Goal: Contribute content: Contribute content

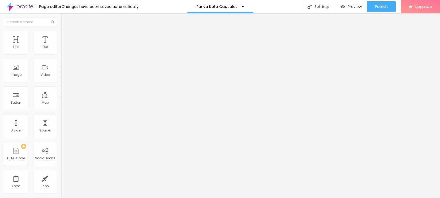
click at [63, 77] on icon "button" at bounding box center [64, 75] width 3 height 3
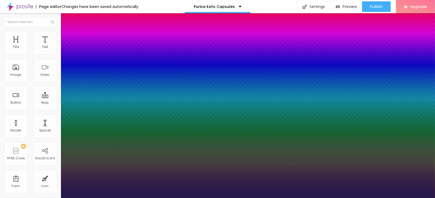
type input "1"
type input "13"
type input "1"
type input "18"
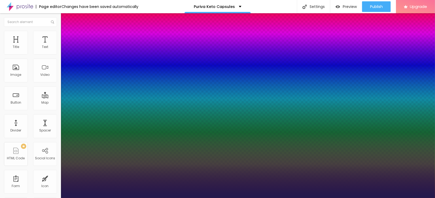
type input "18"
type input "1"
type input "24"
type input "1"
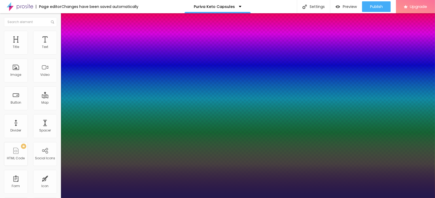
type input "27"
type input "1"
type input "28"
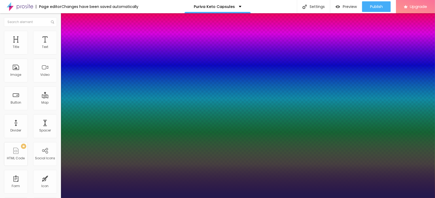
type input "1"
type input "29"
type input "1"
drag, startPoint x: 70, startPoint y: 149, endPoint x: 77, endPoint y: 148, distance: 6.8
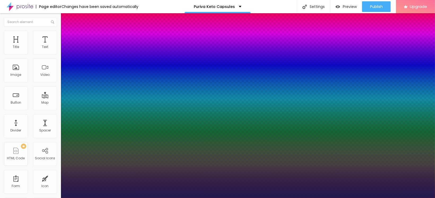
type input "29"
type input "1"
select select "ButterflyKids-Regular"
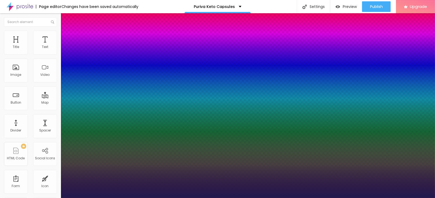
type input "1"
select select "Cousine-Bold"
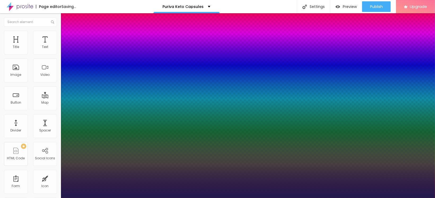
type input "1"
click at [150, 198] on div at bounding box center [217, 198] width 435 height 0
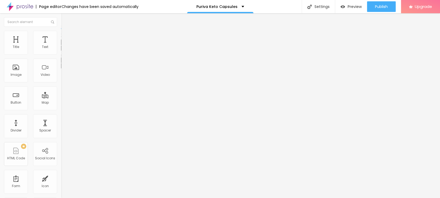
click at [61, 51] on button "button" at bounding box center [64, 48] width 7 height 6
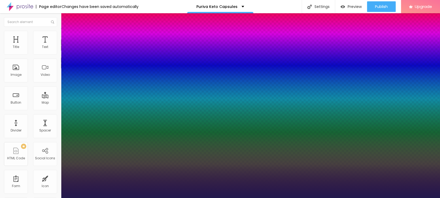
type input "1"
select select "CormorantGeramond-Regular"
type input "1"
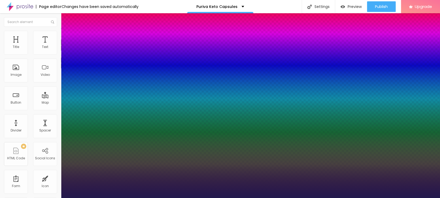
select select "Khand-Regular"
type input "1"
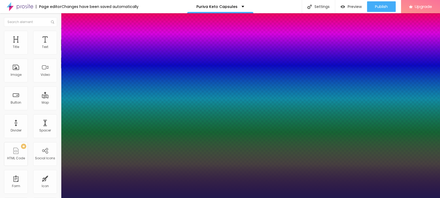
select select "QuicksandLight"
type input "1"
select select "WorkSansBold"
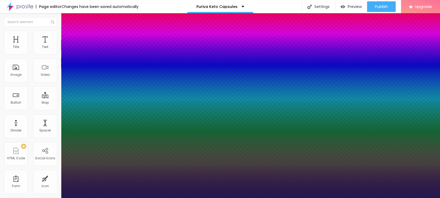
type input "1"
drag, startPoint x: 73, startPoint y: 73, endPoint x: 75, endPoint y: 78, distance: 5.2
select select "WorkSansThin"
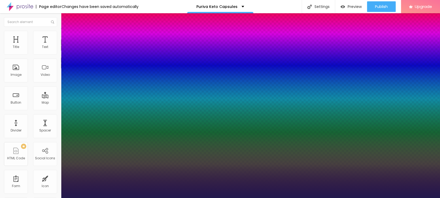
type input "1"
select select "YesevaOne-Regular"
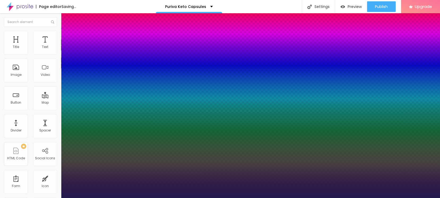
type input "1"
select select "Poppins"
type input "1"
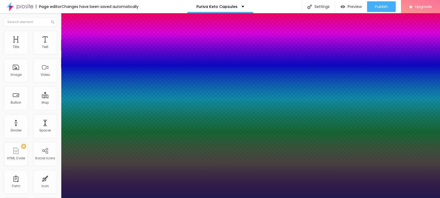
click at [155, 198] on div at bounding box center [220, 198] width 440 height 0
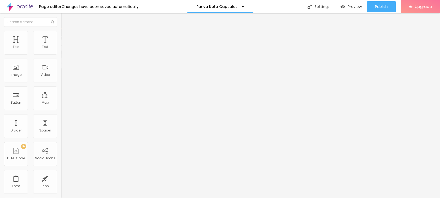
click at [63, 49] on icon "button" at bounding box center [64, 47] width 3 height 3
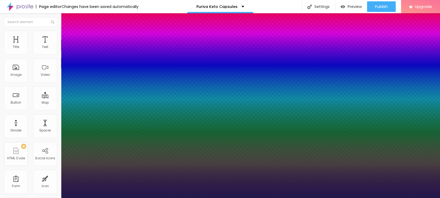
type input "1"
select select "PoppinsThin"
type input "1"
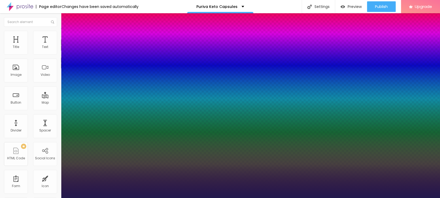
select select "Poppins"
type input "1"
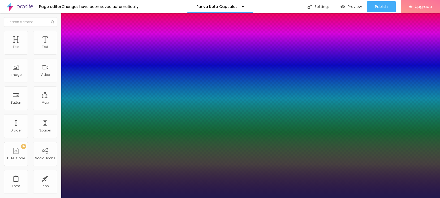
select select "OswaldMedium"
type input "1"
select select "Nunito"
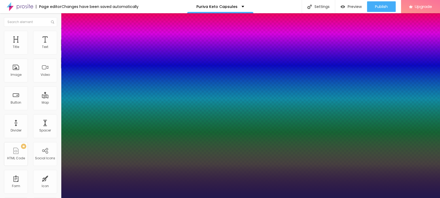
type input "1"
click at [217, 198] on div at bounding box center [220, 198] width 440 height 0
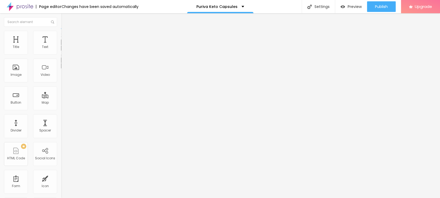
click at [65, 17] on div "Edit Text" at bounding box center [77, 19] width 24 height 4
click at [61, 46] on span "Add image" at bounding box center [72, 43] width 22 height 5
click at [61, 54] on input "text" at bounding box center [93, 50] width 64 height 5
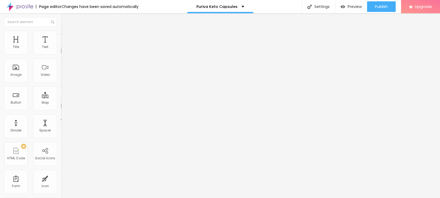
paste input "Puriva Keto Capsules Review, prijs en voordelen"
type input "Puriva Keto Capsules Review, prijs en voordelen"
drag, startPoint x: 16, startPoint y: 142, endPoint x: 33, endPoint y: 141, distance: 17.0
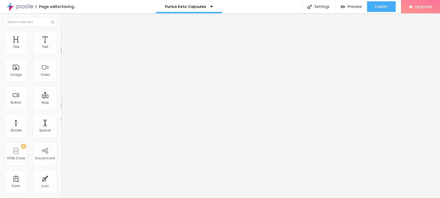
click at [61, 109] on input "https://" at bounding box center [93, 105] width 64 height 5
paste input "[DOMAIN_NAME][URL]"
type input "[URL][DOMAIN_NAME]"
click at [61, 37] on ul "Content Style Advanced" at bounding box center [91, 33] width 61 height 16
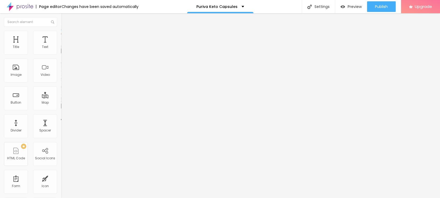
scroll to position [0, 0]
click at [61, 33] on img at bounding box center [63, 33] width 5 height 5
type input "85"
type input "80"
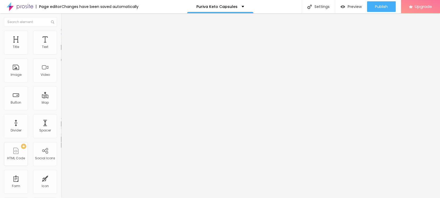
type input "80"
type input "75"
type input "70"
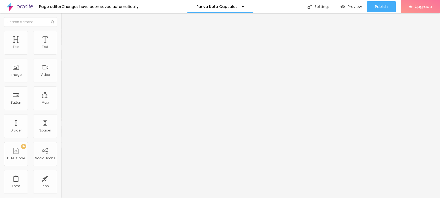
type input "65"
type input "60"
type input "55"
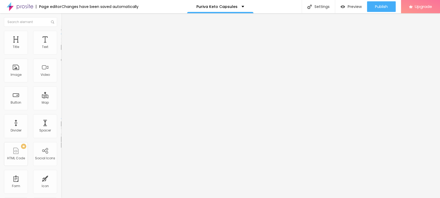
type input "55"
type input "50"
type input "45"
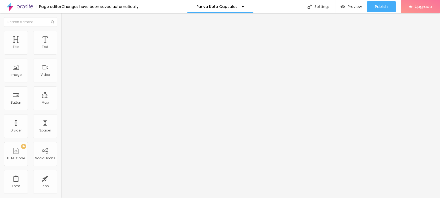
type input "40"
type input "35"
type input "30"
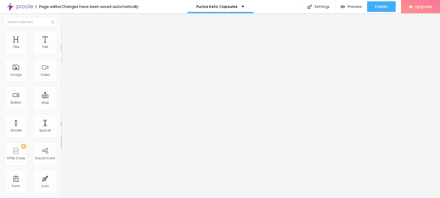
type input "30"
type input "35"
type input "40"
drag, startPoint x: 47, startPoint y: 56, endPoint x: 22, endPoint y: 59, distance: 25.4
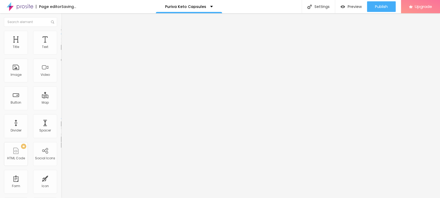
type input "40"
click at [61, 54] on input "range" at bounding box center [78, 52] width 34 height 4
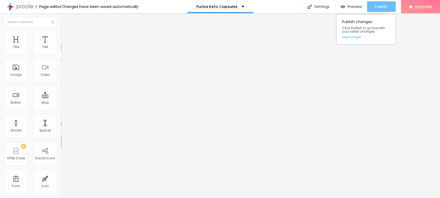
click at [383, 7] on span "Publish" at bounding box center [381, 7] width 13 height 4
click at [354, 37] on link "View page" at bounding box center [366, 36] width 48 height 3
